Goal: Transaction & Acquisition: Download file/media

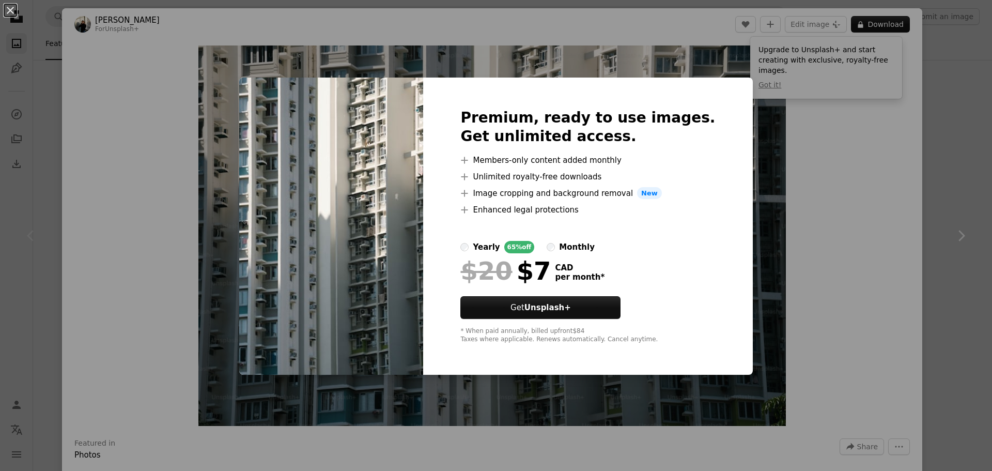
click at [52, 188] on div "An X shape Premium, ready to use images. Get unlimited access. A plus sign Memb…" at bounding box center [496, 235] width 992 height 471
